Goal: Transaction & Acquisition: Book appointment/travel/reservation

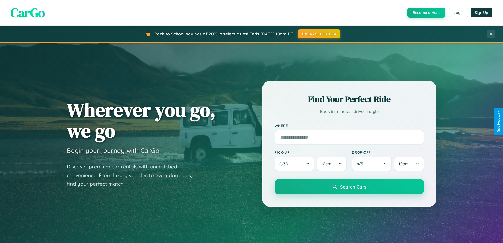
scroll to position [363, 0]
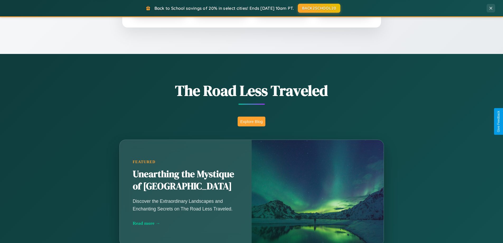
click at [251, 121] on button "Explore Blog" at bounding box center [252, 121] width 28 height 10
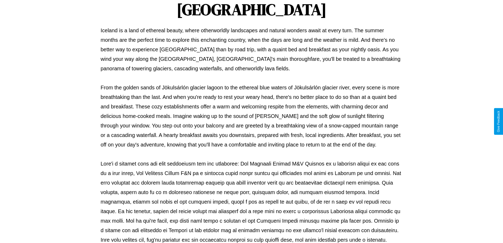
scroll to position [171, 0]
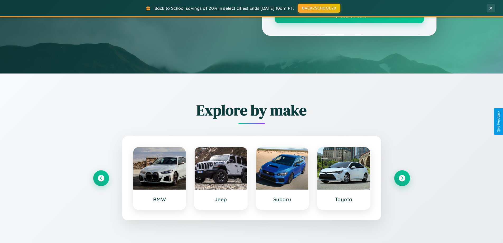
scroll to position [363, 0]
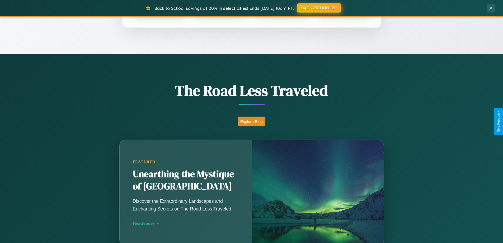
click at [319, 8] on button "BACK2SCHOOL20" at bounding box center [319, 8] width 45 height 10
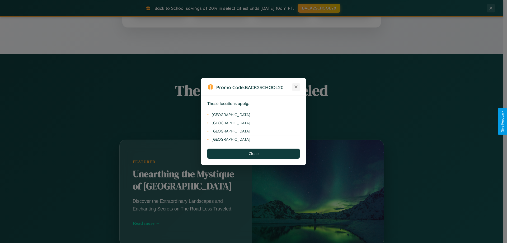
click at [296, 87] on icon at bounding box center [296, 86] width 3 height 3
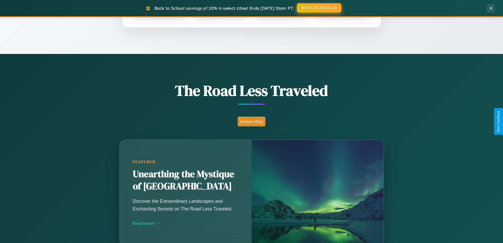
click at [319, 8] on button "BACK2SCHOOL20" at bounding box center [319, 8] width 45 height 10
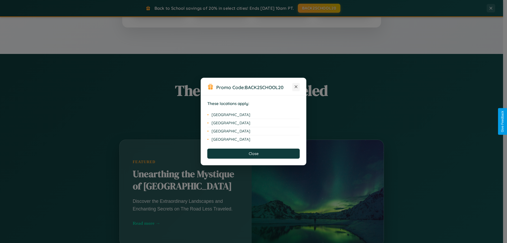
click at [296, 87] on icon at bounding box center [296, 86] width 3 height 3
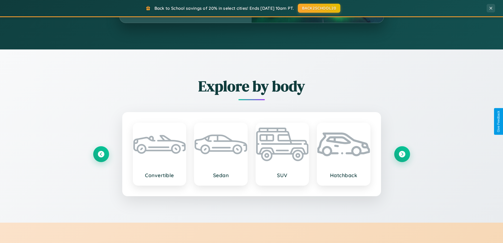
scroll to position [849, 0]
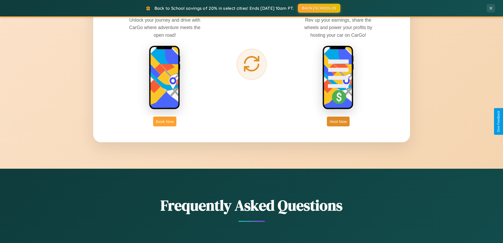
click at [165, 121] on button "Book Now" at bounding box center [164, 121] width 23 height 10
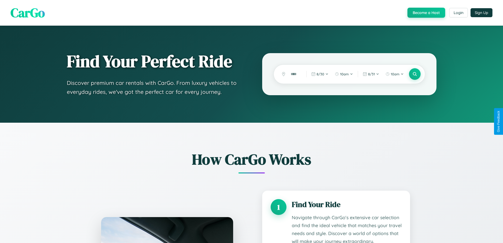
scroll to position [440, 0]
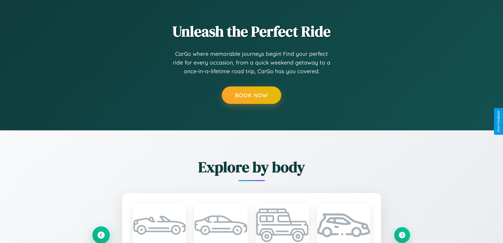
click at [101, 235] on icon at bounding box center [100, 234] width 7 height 7
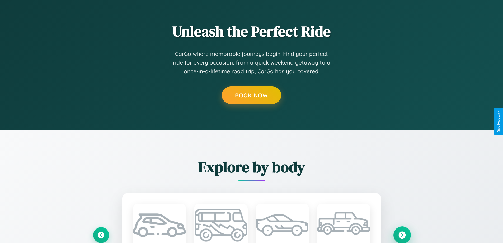
click at [402, 234] on icon at bounding box center [402, 234] width 7 height 7
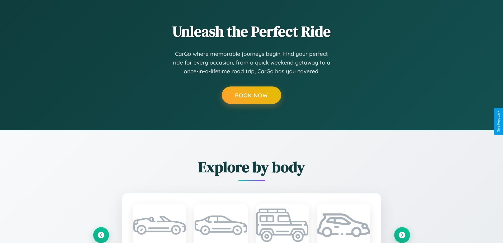
scroll to position [0, 0]
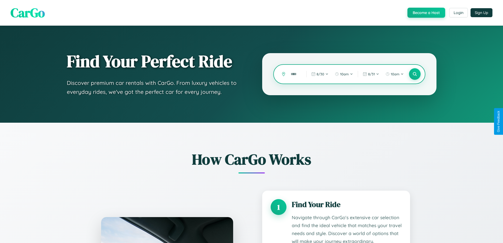
click at [295, 74] on input "text" at bounding box center [294, 73] width 13 height 9
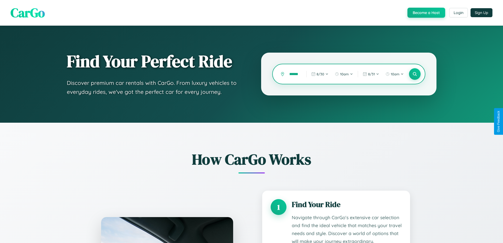
scroll to position [0, 5]
type input "*******"
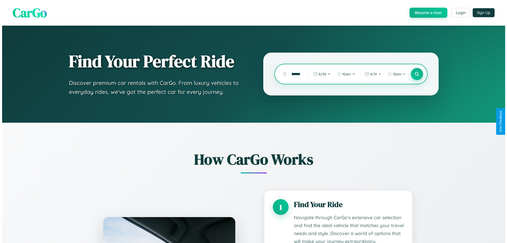
scroll to position [0, 0]
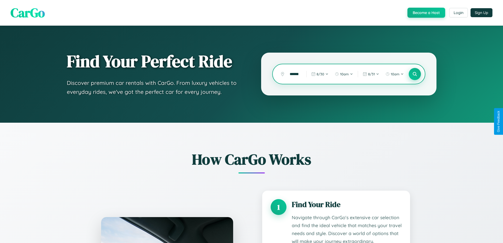
click at [415, 74] on icon at bounding box center [414, 74] width 5 height 5
